Goal: Ask a question: Seek information or help from site administrators or community

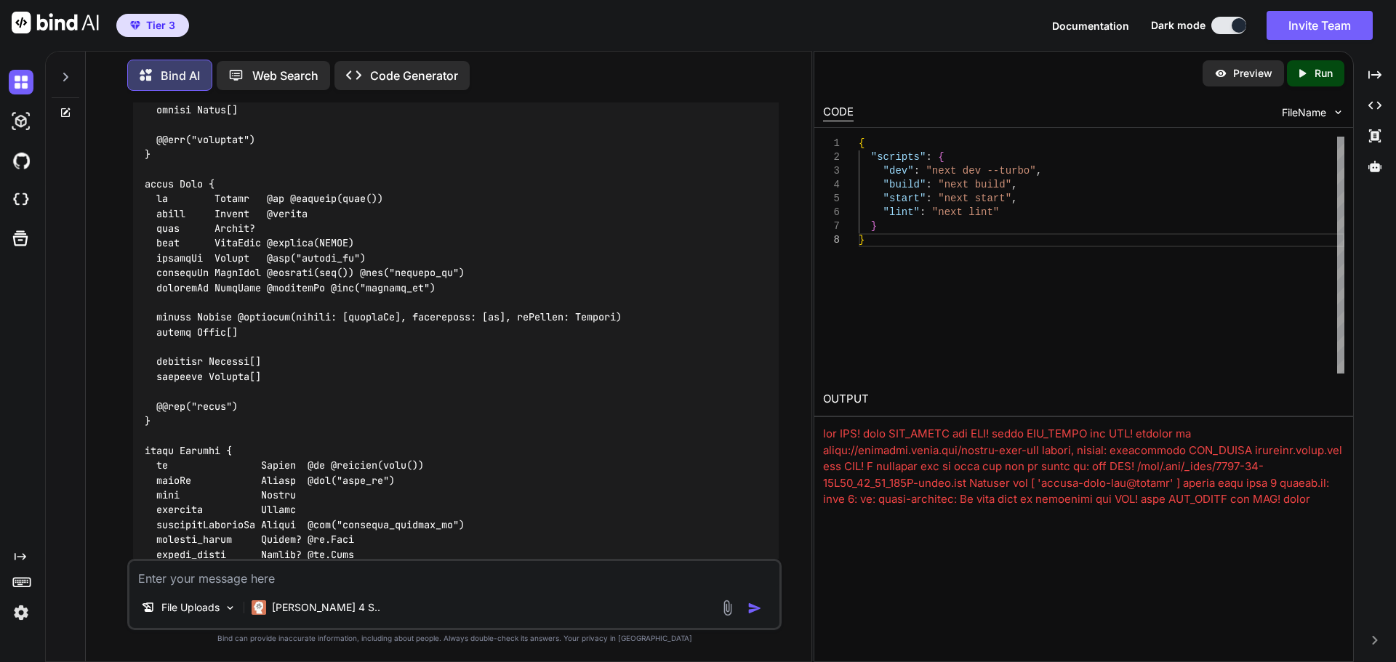
scroll to position [5963, 0]
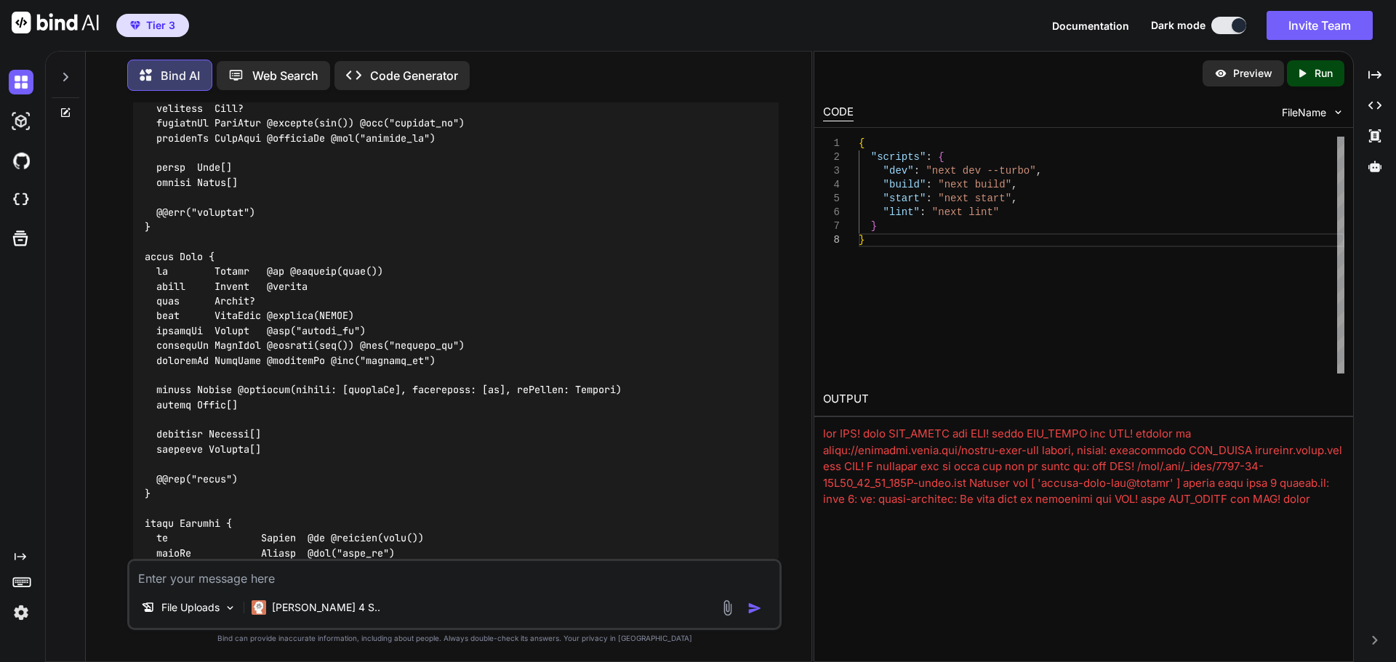
drag, startPoint x: 740, startPoint y: 121, endPoint x: 718, endPoint y: 146, distance: 33.1
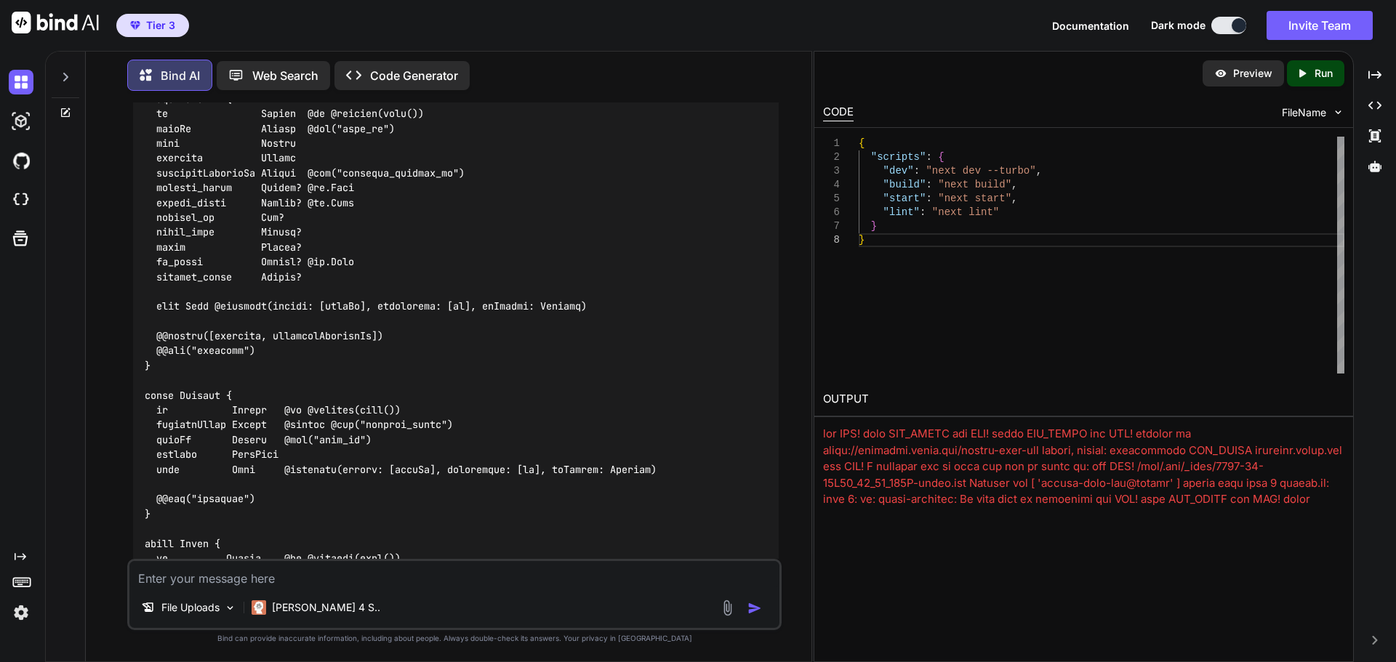
scroll to position [6400, 0]
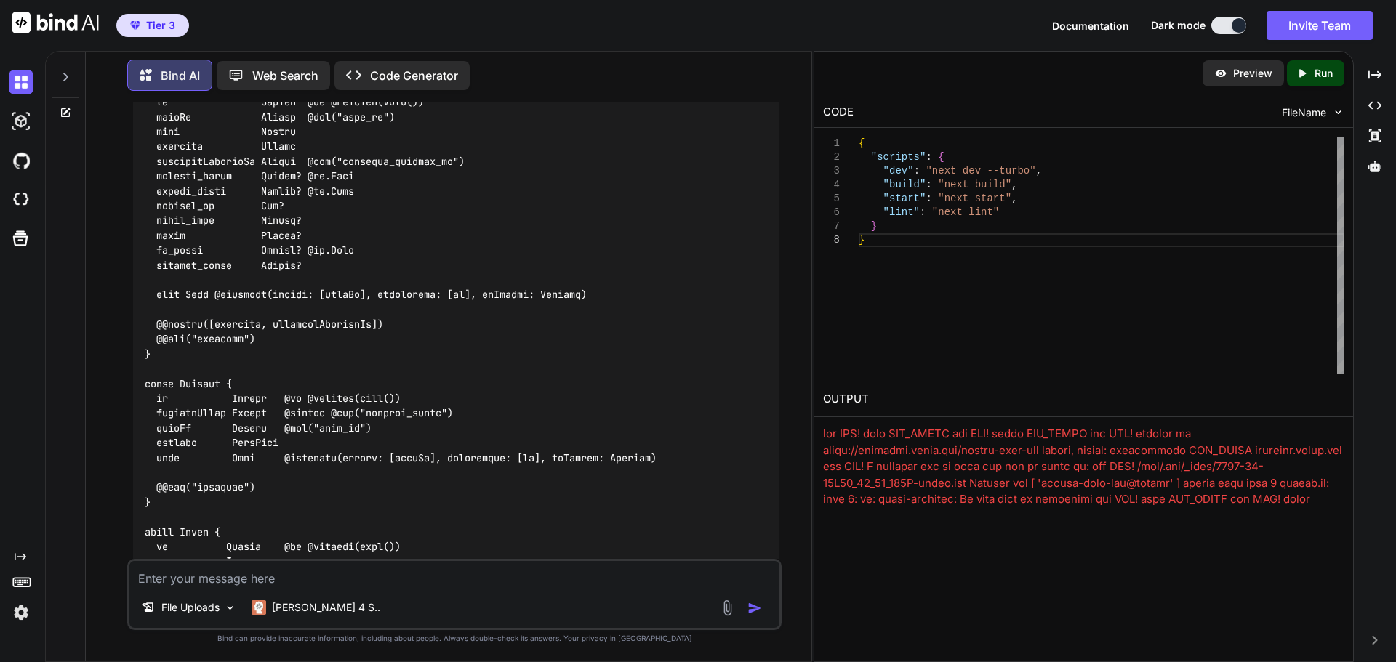
click at [307, 575] on textarea at bounding box center [454, 574] width 650 height 26
type textarea "I am now at #4 database Schema with prisma. How do I create this?"
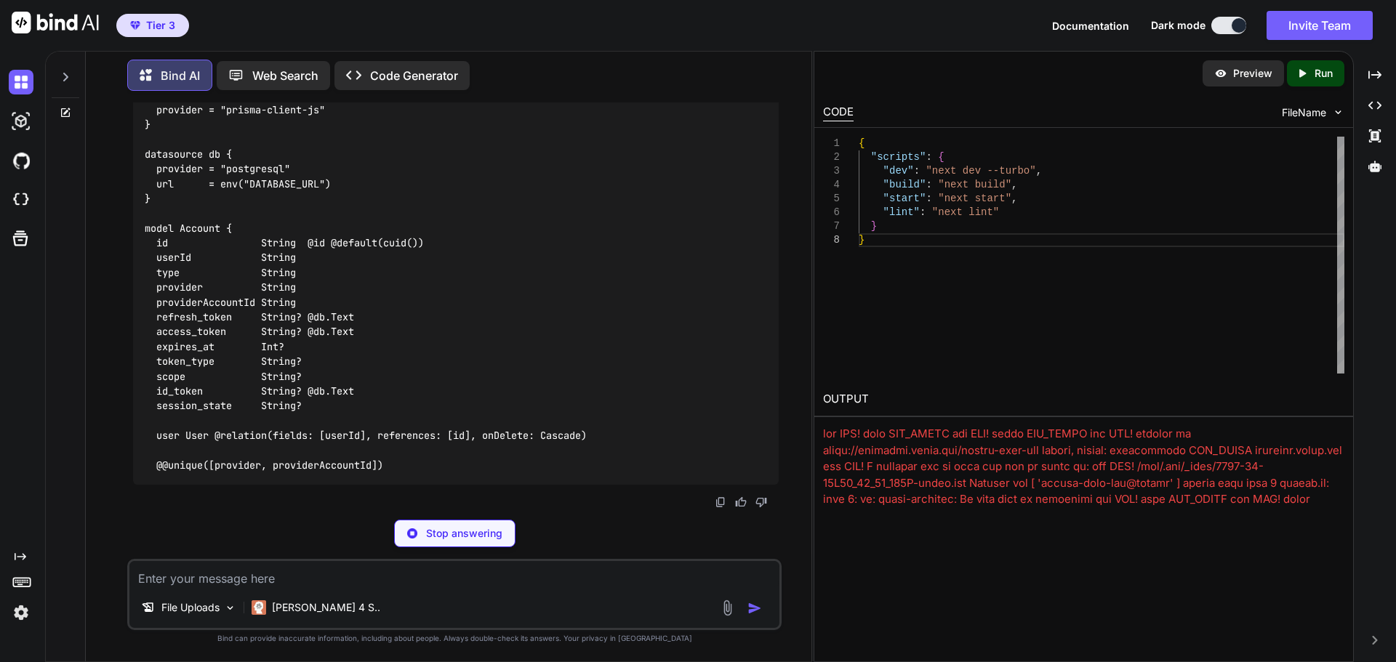
scroll to position [28729, 0]
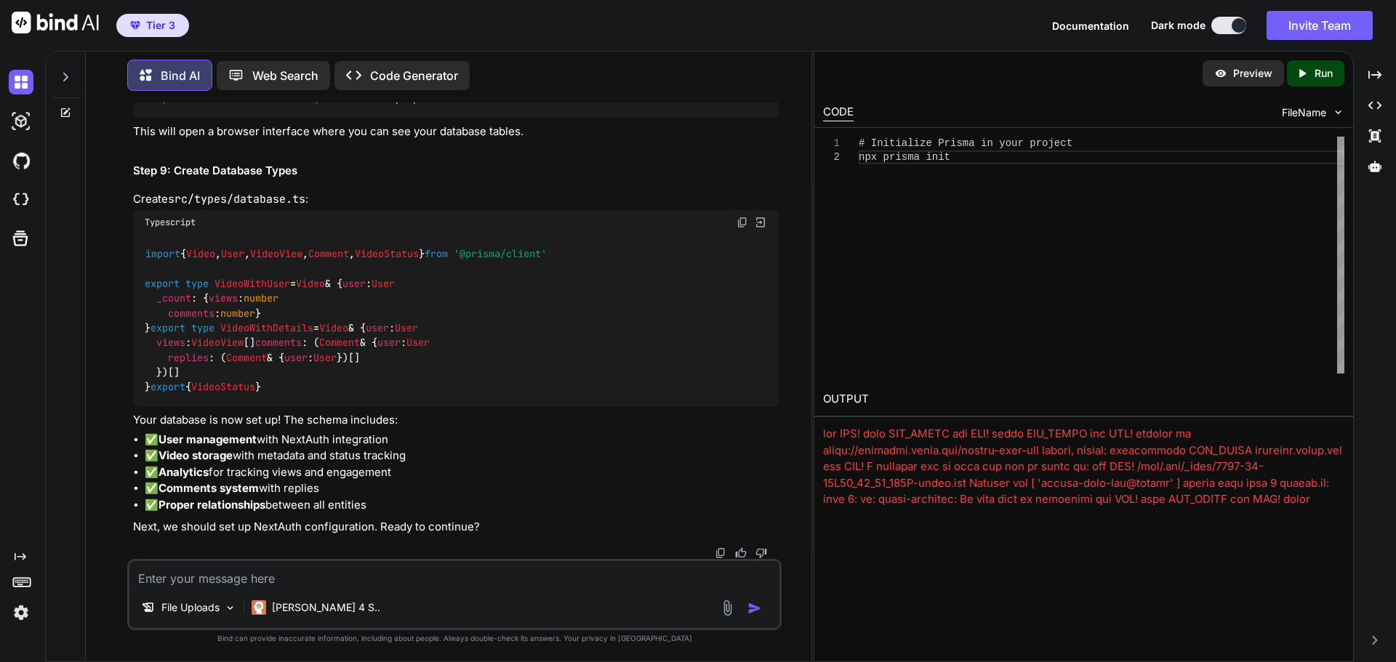
drag, startPoint x: 145, startPoint y: 327, endPoint x: 237, endPoint y: 332, distance: 91.7
copy code "npx prisma init"
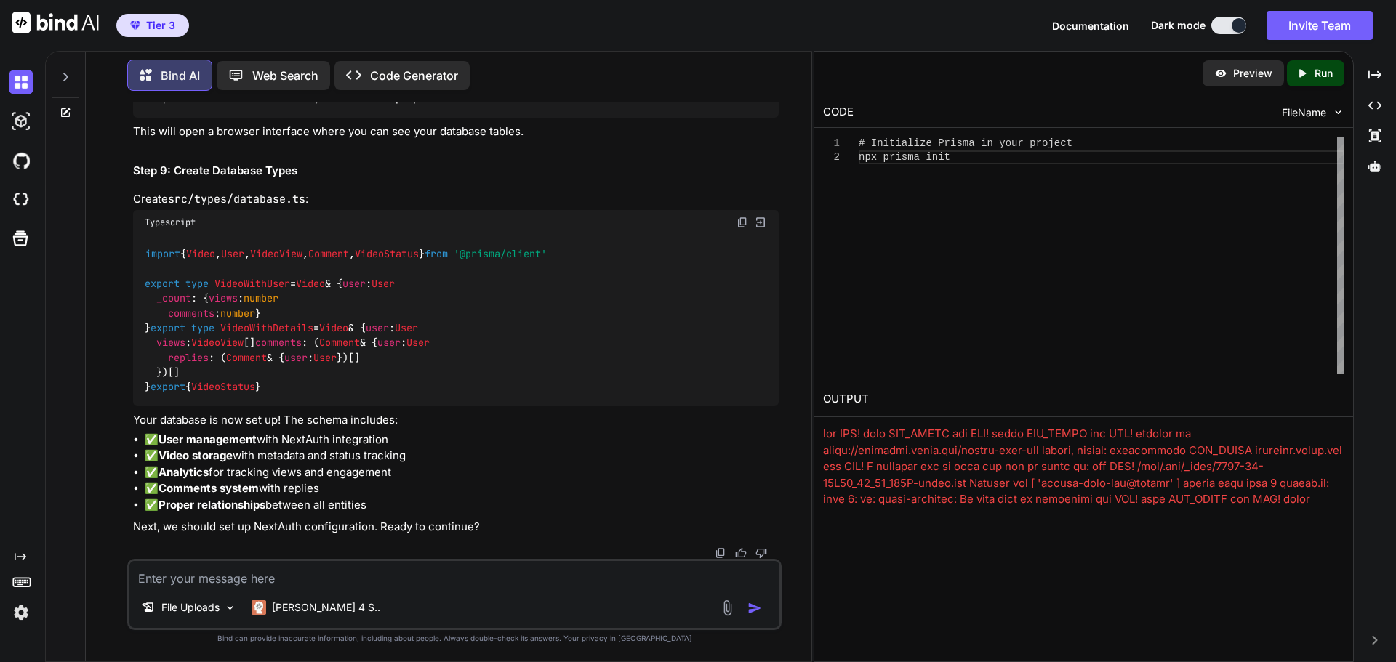
scroll to position [29020, 0]
drag, startPoint x: 147, startPoint y: 227, endPoint x: 426, endPoint y: 396, distance: 326.3
copy code "# Database DATABASE_URL="postgresql://username:password@localhost:5432/video_pl…"
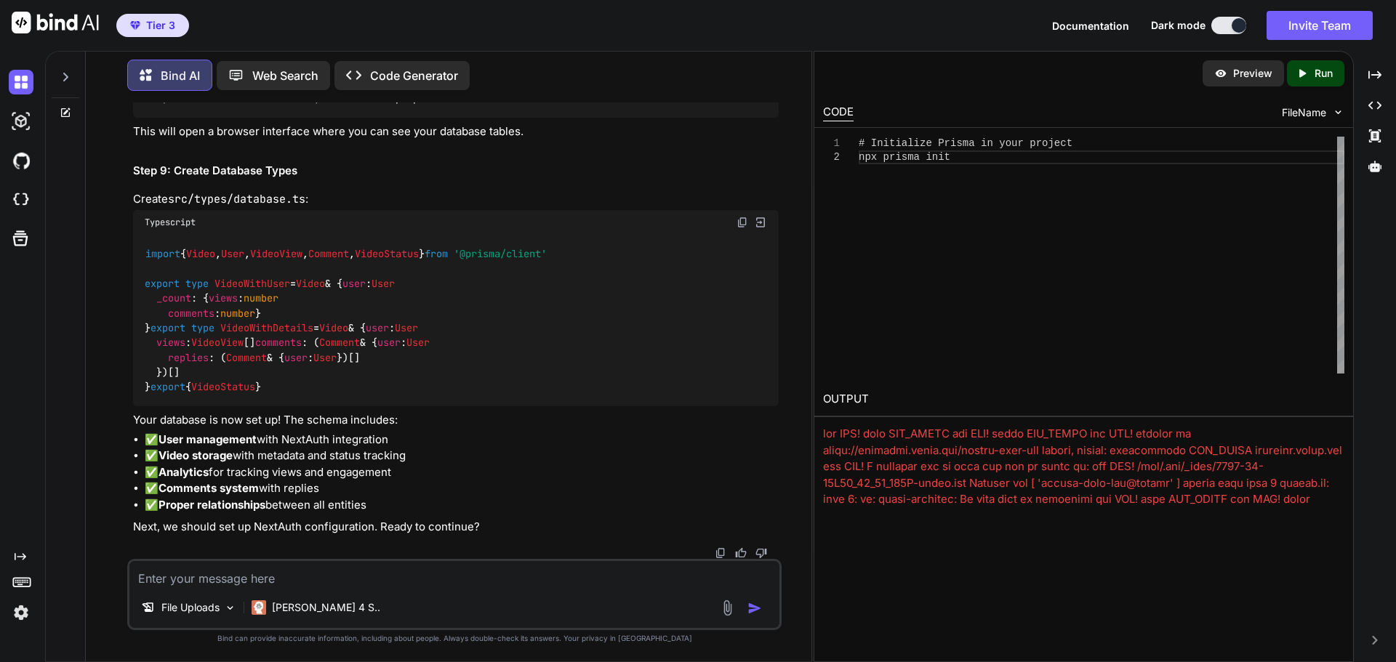
scroll to position [29238, 0]
click at [345, 572] on textarea at bounding box center [454, 574] width 650 height 26
type textarea "Can I use a cloudflare d1 sql database?"
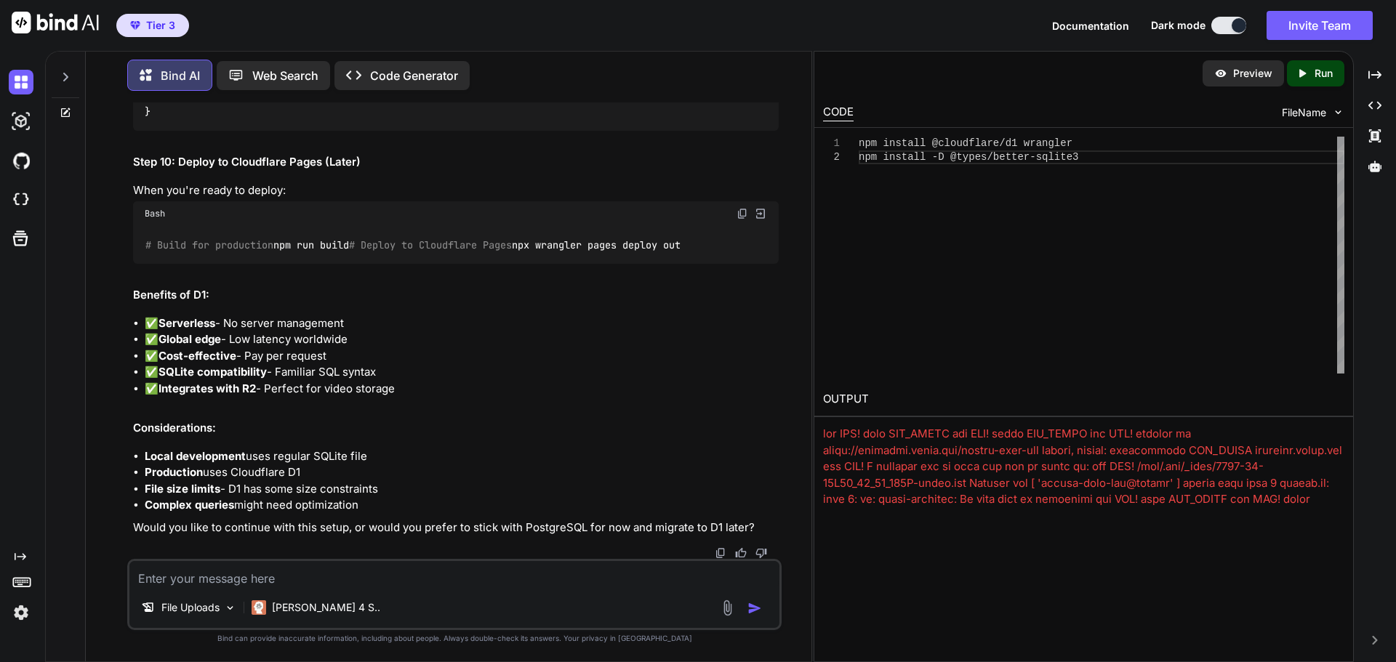
scroll to position [33754, 0]
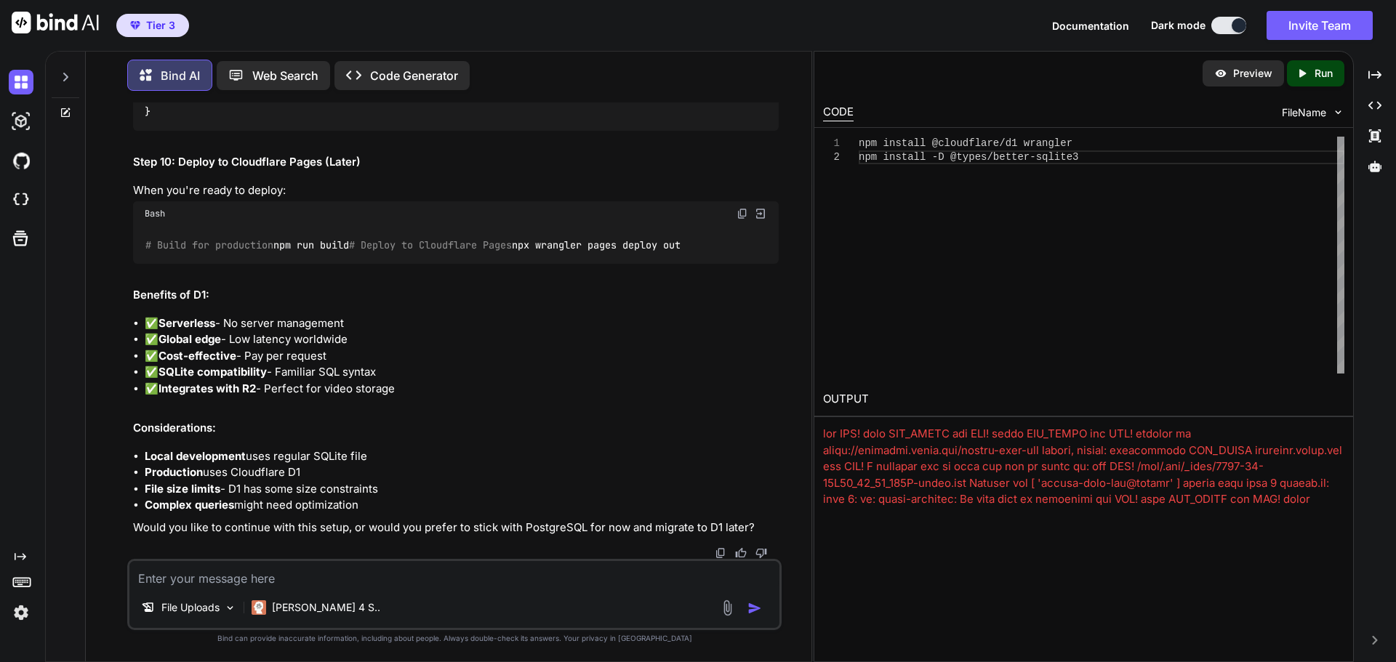
scroll to position [36227, 0]
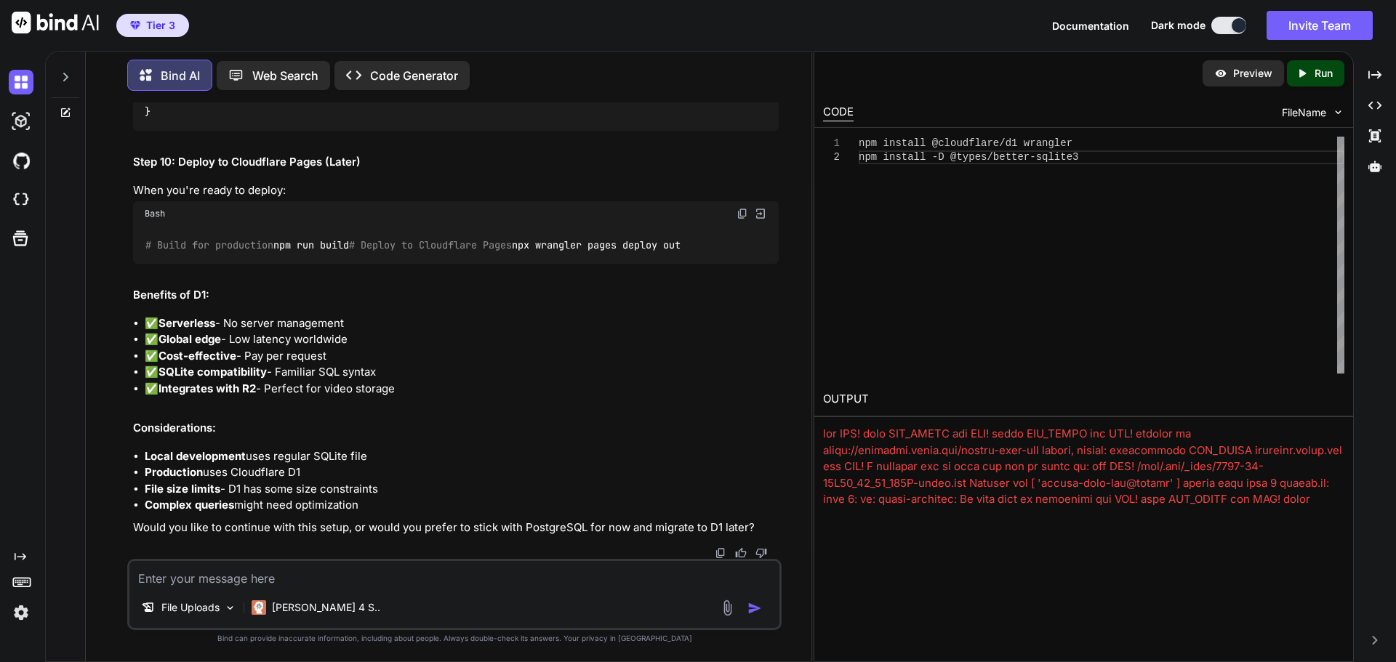
drag, startPoint x: 145, startPoint y: 272, endPoint x: 408, endPoint y: 300, distance: 264.8
copy code "# Cloudflare D1 (for production) CLOUDFLARE_D1_TOKEN="your-d1-token" CLOUDFLARE…"
